Goal: Task Accomplishment & Management: Use online tool/utility

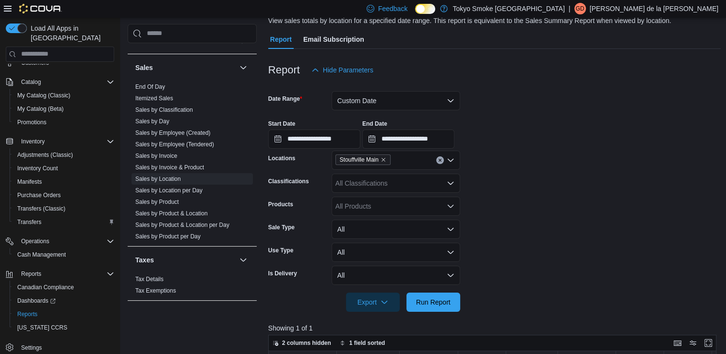
scroll to position [80, 0]
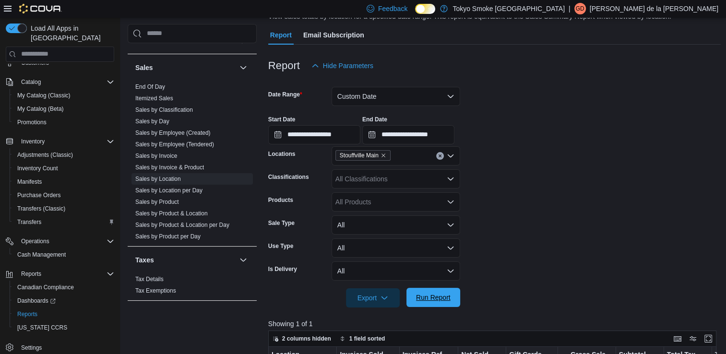
click at [438, 302] on span "Run Report" at bounding box center [433, 298] width 35 height 10
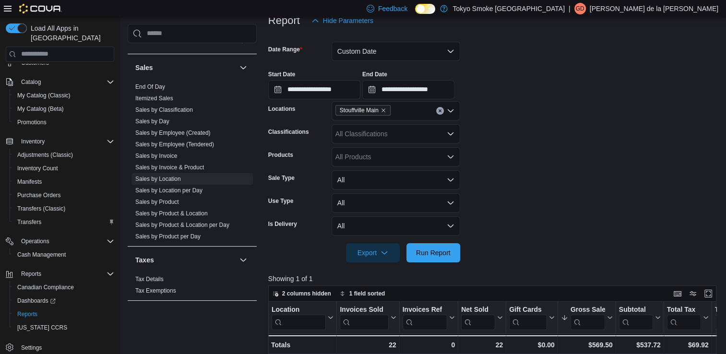
scroll to position [118, 0]
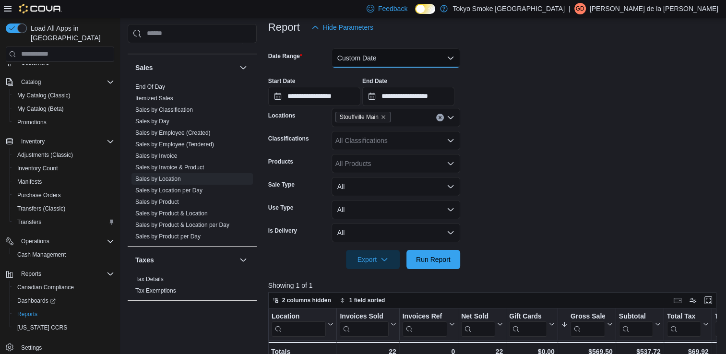
click at [454, 60] on button "Custom Date" at bounding box center [395, 57] width 129 height 19
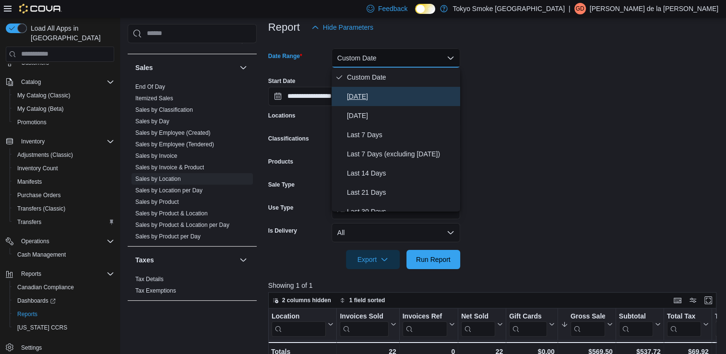
click at [370, 99] on span "[DATE]" at bounding box center [401, 97] width 109 height 12
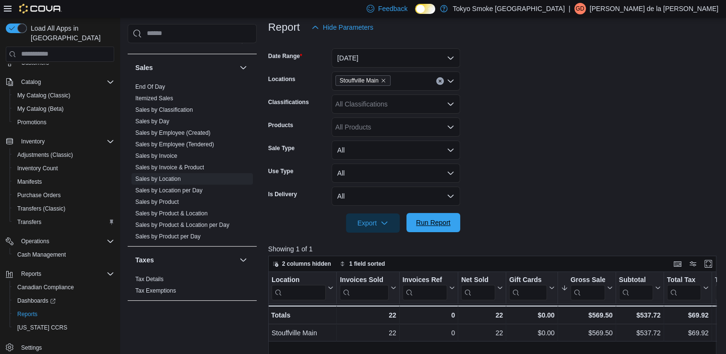
click at [441, 226] on span "Run Report" at bounding box center [433, 223] width 35 height 10
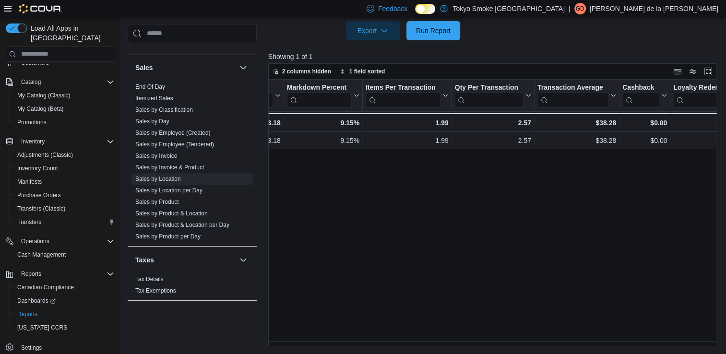
scroll to position [0, 748]
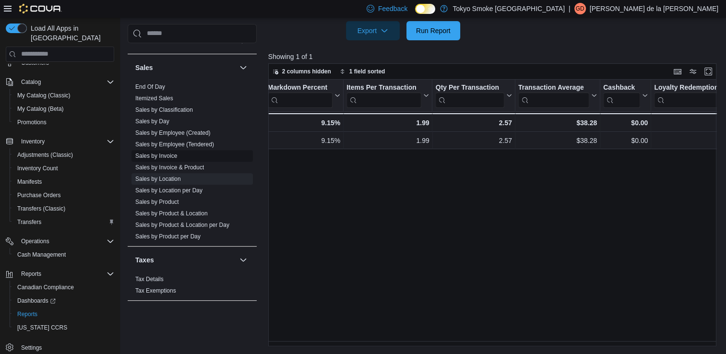
click at [165, 156] on link "Sales by Invoice" at bounding box center [156, 155] width 42 height 7
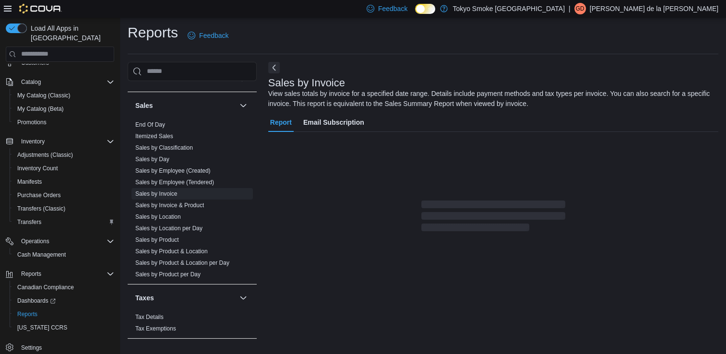
scroll to position [25, 0]
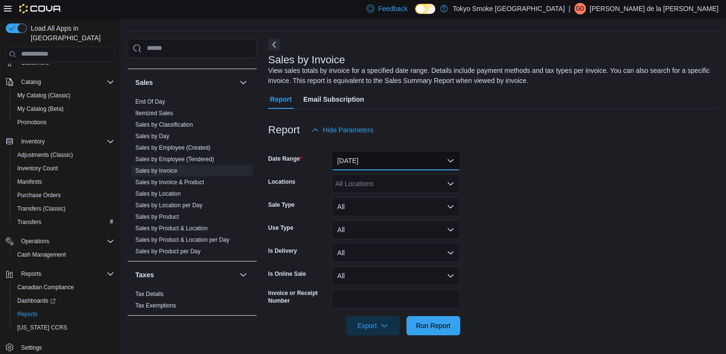
click at [449, 158] on button "[DATE]" at bounding box center [395, 160] width 129 height 19
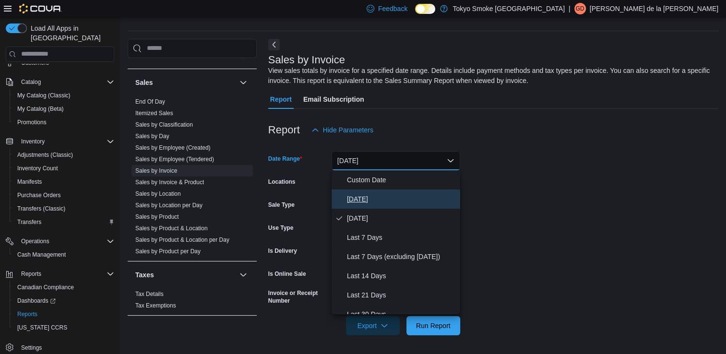
click at [365, 201] on span "[DATE]" at bounding box center [401, 199] width 109 height 12
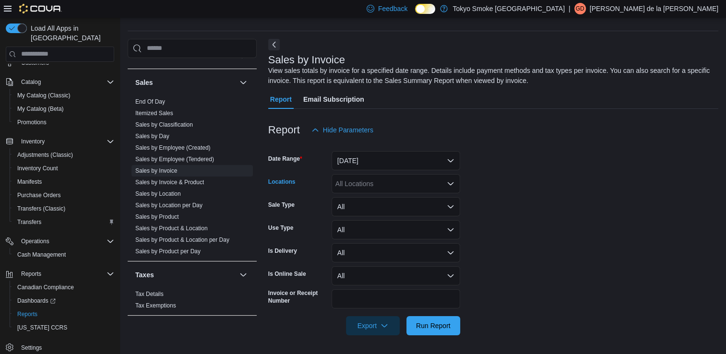
click at [373, 183] on div "All Locations" at bounding box center [395, 183] width 129 height 19
type input "****"
click at [376, 213] on span "Stouffville Main" at bounding box center [375, 214] width 46 height 10
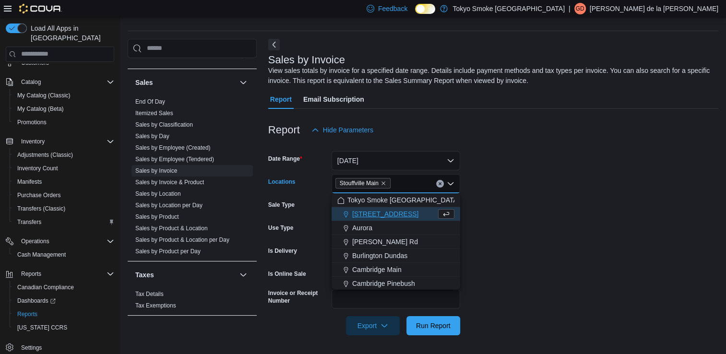
click at [493, 223] on form "Date Range Today Locations Stouffville Main Combo box. Selected. Stouffville Ma…" at bounding box center [493, 238] width 450 height 196
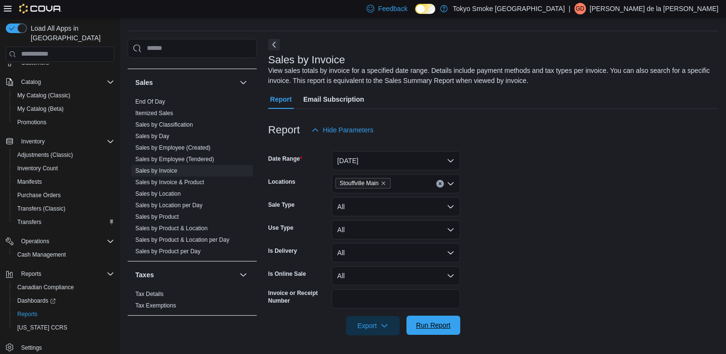
click at [433, 327] on span "Run Report" at bounding box center [433, 325] width 35 height 10
click at [379, 324] on span "Export" at bounding box center [372, 325] width 42 height 19
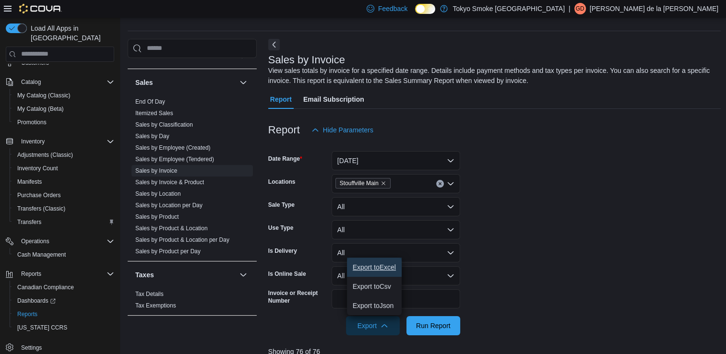
click at [383, 264] on span "Export to Excel" at bounding box center [373, 267] width 43 height 8
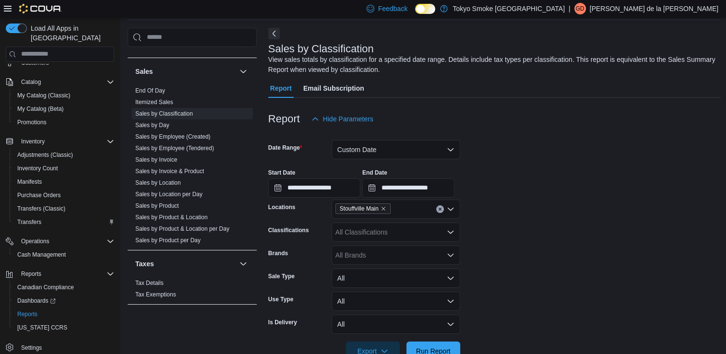
scroll to position [32, 0]
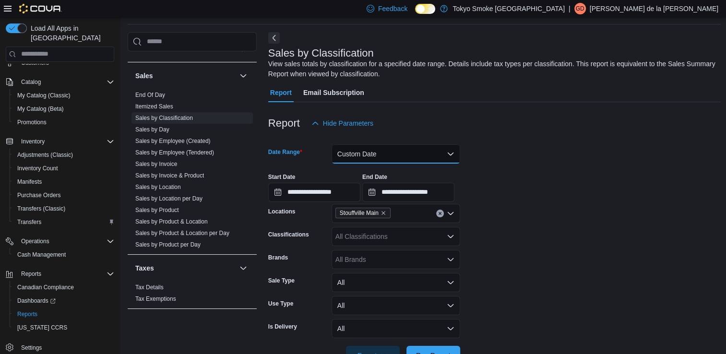
click at [426, 155] on button "Custom Date" at bounding box center [395, 153] width 129 height 19
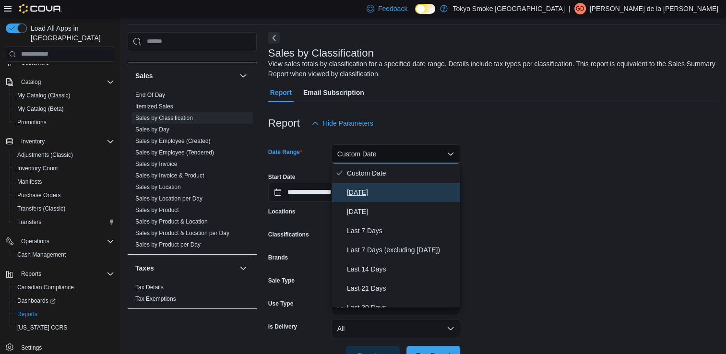
click at [372, 194] on span "[DATE]" at bounding box center [401, 193] width 109 height 12
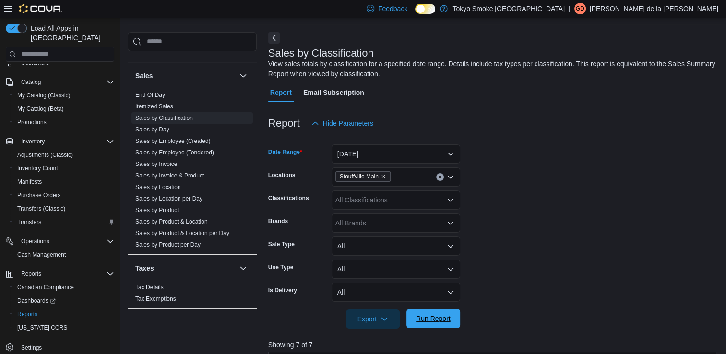
click at [439, 319] on span "Run Report" at bounding box center [433, 319] width 35 height 10
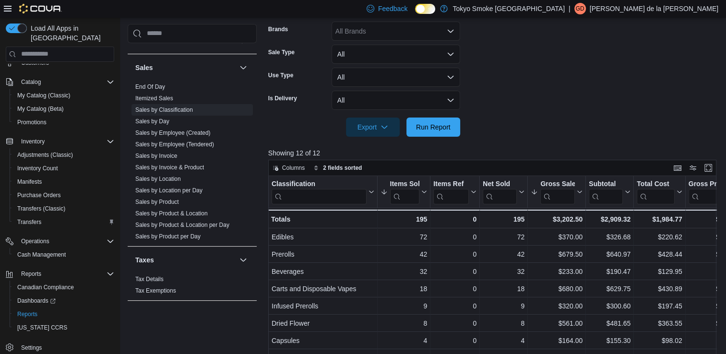
scroll to position [249, 0]
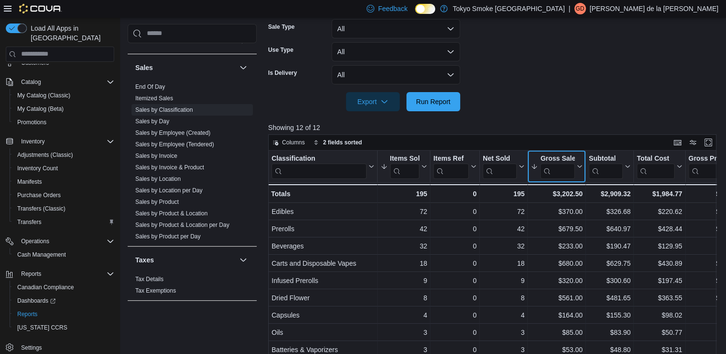
click at [579, 167] on icon at bounding box center [578, 167] width 8 height 6
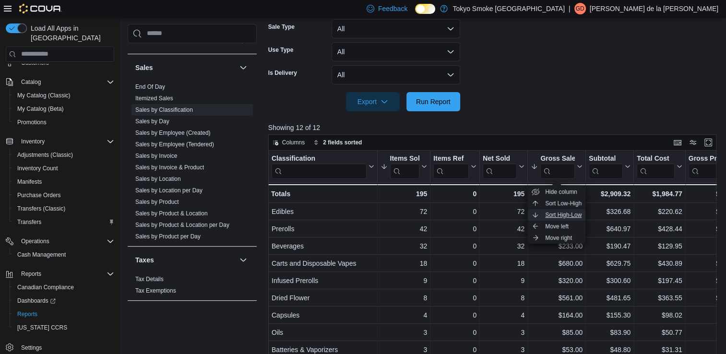
click at [566, 214] on span "Sort High-Low" at bounding box center [563, 215] width 36 height 8
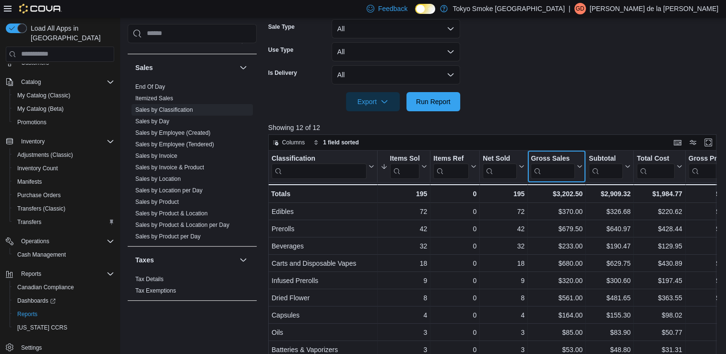
click at [578, 166] on icon at bounding box center [578, 167] width 8 height 6
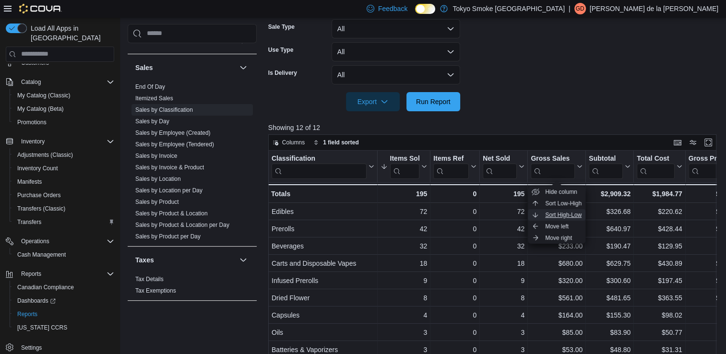
click at [562, 216] on span "Sort High-Low" at bounding box center [563, 215] width 36 height 8
